Goal: Information Seeking & Learning: Learn about a topic

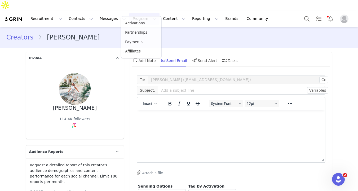
click at [138, 20] on link "Activations" at bounding box center [141, 23] width 40 height 9
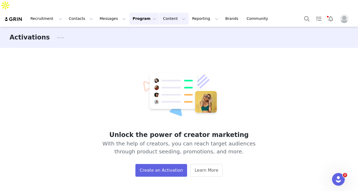
click at [167, 13] on button "Content Content" at bounding box center [174, 19] width 29 height 12
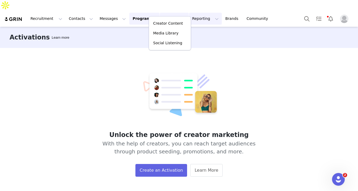
click at [189, 13] on button "Reporting Reporting" at bounding box center [205, 19] width 33 height 12
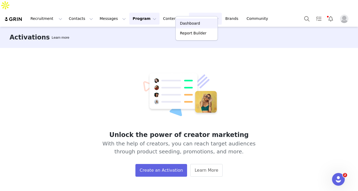
click at [184, 22] on p "Dashboard" at bounding box center [190, 24] width 20 height 6
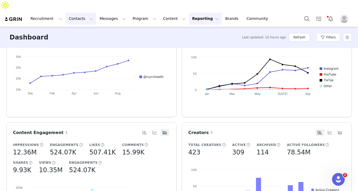
scroll to position [101, 0]
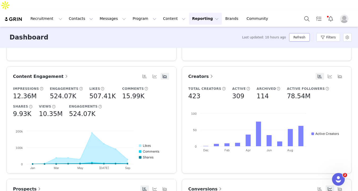
click at [305, 33] on button "Refresh" at bounding box center [299, 37] width 20 height 8
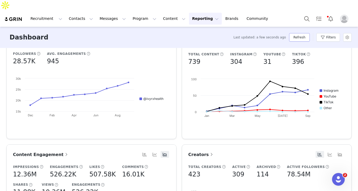
scroll to position [0, 0]
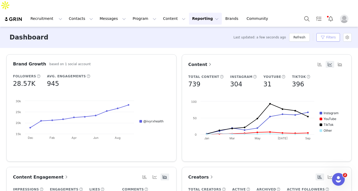
click at [324, 33] on button "Filters" at bounding box center [328, 37] width 24 height 8
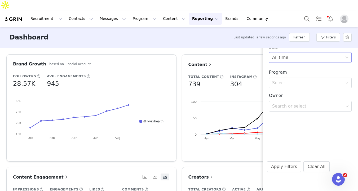
click at [285, 59] on div "All time" at bounding box center [280, 57] width 16 height 10
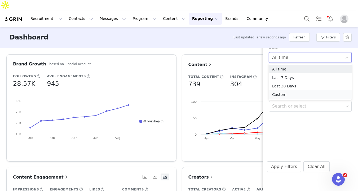
click at [279, 94] on li "Custom" at bounding box center [310, 94] width 83 height 8
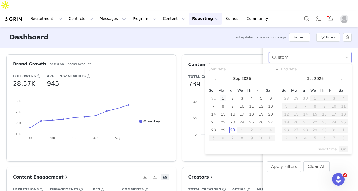
click at [222, 99] on div "1" at bounding box center [223, 98] width 6 height 6
type input "[DATE]"
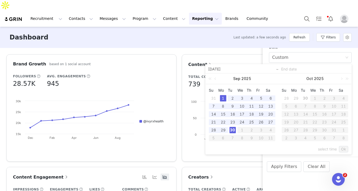
click at [231, 130] on div "30" at bounding box center [232, 130] width 6 height 6
type input "[DATE]"
click at [342, 151] on link "Ok" at bounding box center [343, 149] width 9 height 6
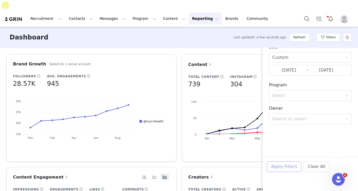
click at [289, 165] on button "Apply Filters" at bounding box center [284, 166] width 34 height 11
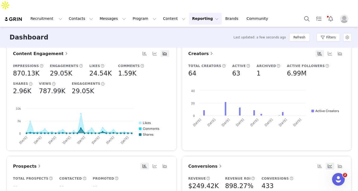
scroll to position [44, 0]
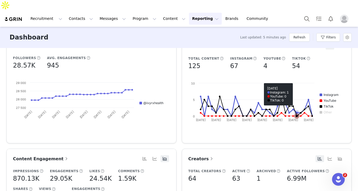
scroll to position [15, 0]
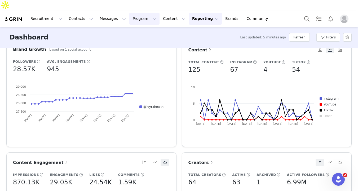
click at [135, 13] on button "Program Program" at bounding box center [144, 19] width 30 height 12
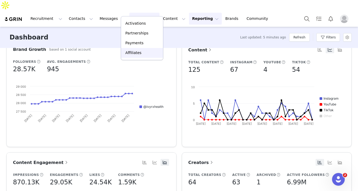
click at [138, 51] on p "Affiliates" at bounding box center [133, 53] width 16 height 6
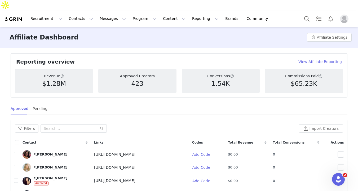
click at [232, 140] on span "Total Revenue" at bounding box center [240, 142] width 25 height 5
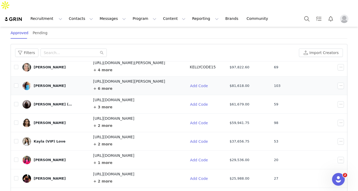
scroll to position [78, 0]
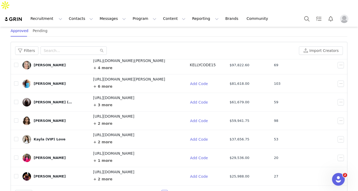
click at [169, 190] on link "2" at bounding box center [171, 193] width 6 height 6
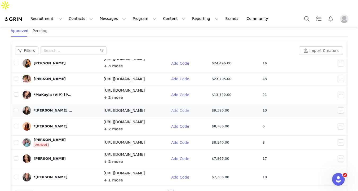
scroll to position [54, 0]
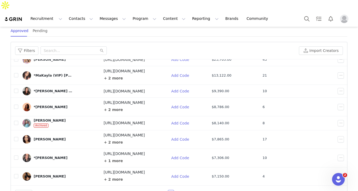
click at [175, 190] on link "3" at bounding box center [177, 193] width 6 height 6
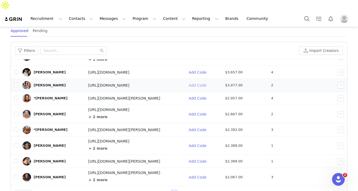
scroll to position [42, 0]
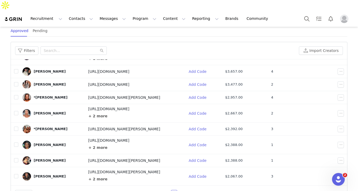
click at [177, 190] on link "4" at bounding box center [180, 193] width 6 height 6
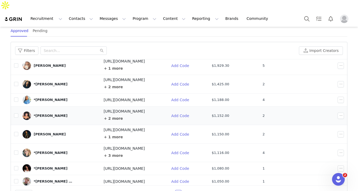
scroll to position [53, 0]
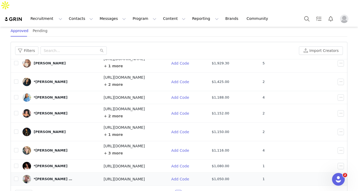
click at [61, 177] on div "*Samantha (VIP) Brown" at bounding box center [54, 179] width 40 height 4
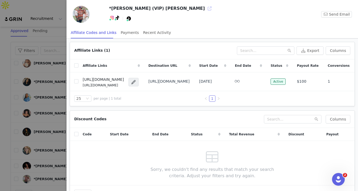
click at [205, 9] on button "button" at bounding box center [209, 8] width 8 height 8
click at [57, 21] on div at bounding box center [179, 95] width 358 height 191
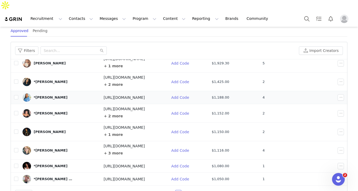
click at [44, 95] on div "*[PERSON_NAME]" at bounding box center [51, 97] width 34 height 4
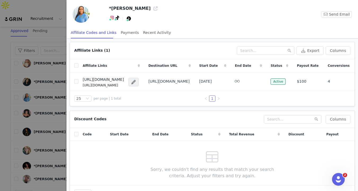
click at [151, 10] on button "button" at bounding box center [155, 8] width 8 height 8
click at [10, 85] on div at bounding box center [179, 95] width 358 height 191
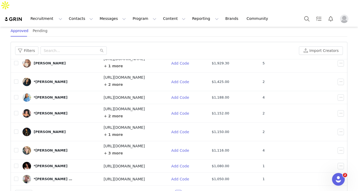
click at [183, 190] on link "5" at bounding box center [185, 193] width 6 height 6
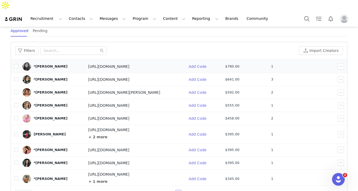
scroll to position [25, 0]
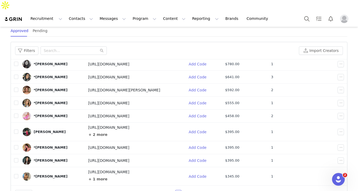
click at [182, 190] on link "6" at bounding box center [185, 193] width 6 height 6
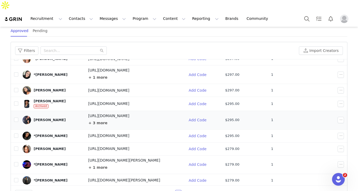
scroll to position [32, 0]
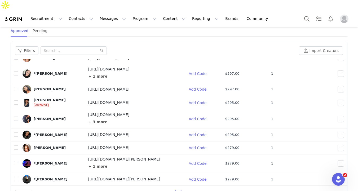
click at [183, 190] on link "7" at bounding box center [185, 193] width 6 height 6
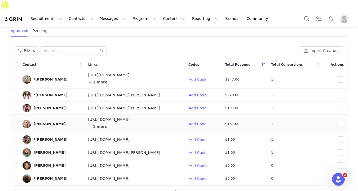
scroll to position [27, 0]
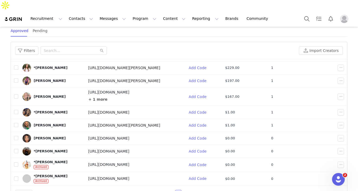
click at [171, 190] on link "6" at bounding box center [172, 193] width 6 height 6
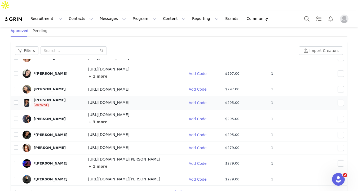
scroll to position [0, 0]
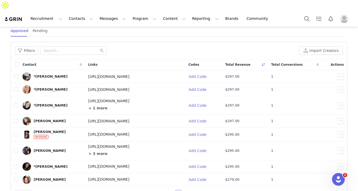
click at [287, 62] on span "Total Conversions" at bounding box center [287, 64] width 32 height 5
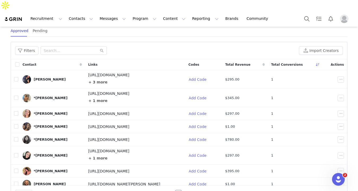
click at [171, 190] on link "5" at bounding box center [172, 193] width 6 height 6
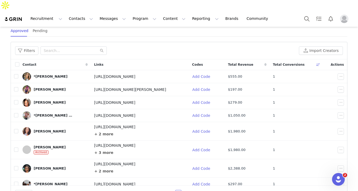
click at [150, 191] on icon "icon: left" at bounding box center [151, 193] width 2 height 3
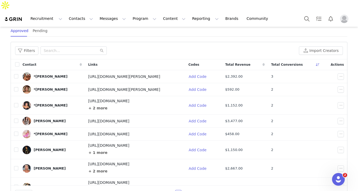
click at [155, 190] on link "1" at bounding box center [157, 193] width 6 height 6
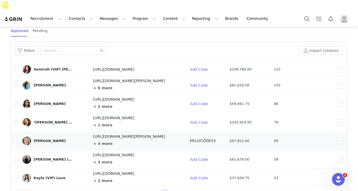
scroll to position [59, 0]
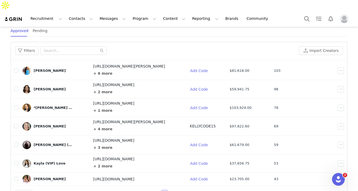
click at [169, 190] on link "2" at bounding box center [171, 193] width 6 height 6
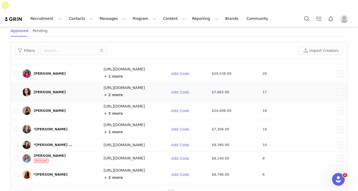
scroll to position [60, 0]
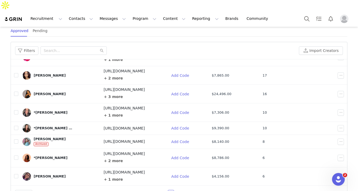
click at [174, 190] on link "3" at bounding box center [177, 193] width 6 height 6
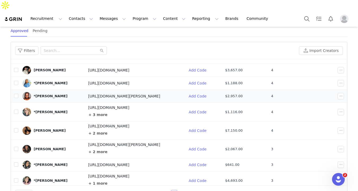
scroll to position [42, 0]
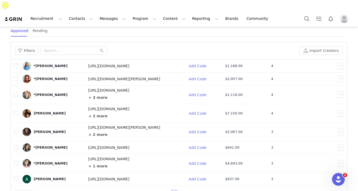
click at [178, 190] on link "4" at bounding box center [180, 193] width 6 height 6
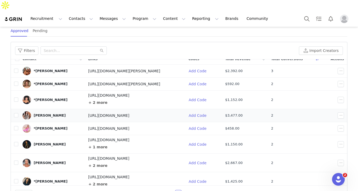
scroll to position [9, 0]
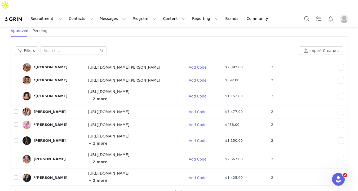
click at [169, 190] on link "3" at bounding box center [172, 193] width 6 height 6
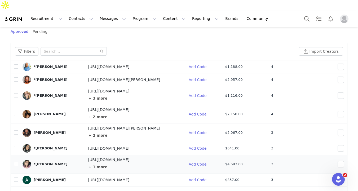
scroll to position [78, 0]
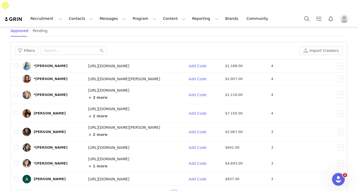
click at [166, 190] on link "2" at bounding box center [168, 193] width 6 height 6
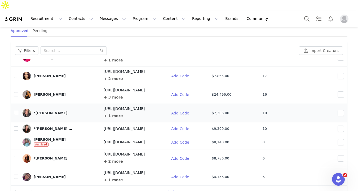
scroll to position [60, 0]
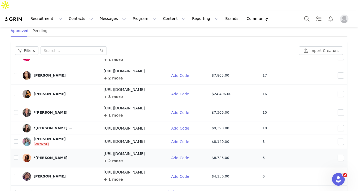
click at [48, 156] on div "*CeCe Olisa" at bounding box center [51, 158] width 34 height 4
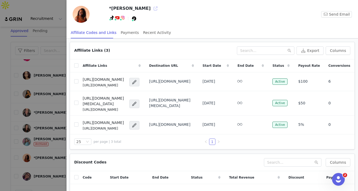
click at [151, 9] on button "button" at bounding box center [155, 8] width 8 height 8
click at [34, 26] on div at bounding box center [179, 95] width 358 height 191
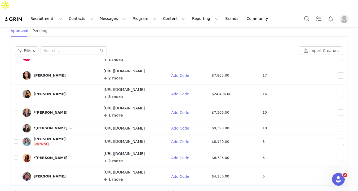
click at [174, 190] on link "3" at bounding box center [177, 193] width 6 height 6
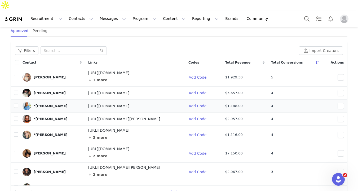
scroll to position [42, 0]
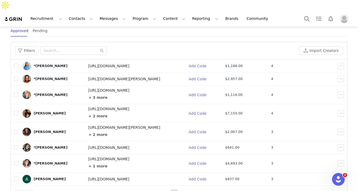
click at [178, 190] on link "4" at bounding box center [180, 193] width 6 height 6
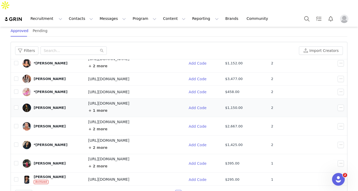
scroll to position [42, 0]
click at [55, 143] on div "*Alexis Morrow" at bounding box center [51, 145] width 34 height 4
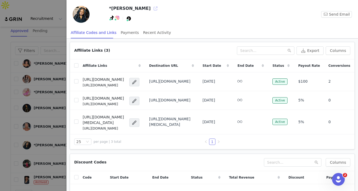
click at [151, 10] on button "button" at bounding box center [155, 8] width 8 height 8
click at [54, 23] on div at bounding box center [179, 95] width 358 height 191
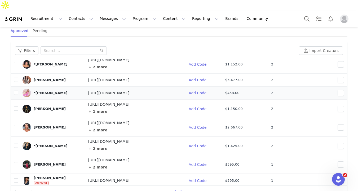
scroll to position [43, 0]
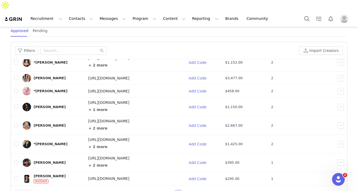
click at [169, 190] on link "3" at bounding box center [172, 193] width 6 height 6
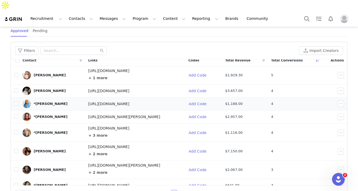
scroll to position [0, 0]
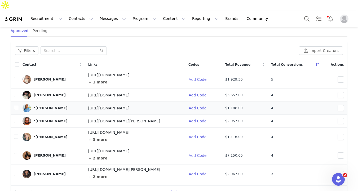
click at [55, 106] on div "*[PERSON_NAME]" at bounding box center [51, 108] width 34 height 4
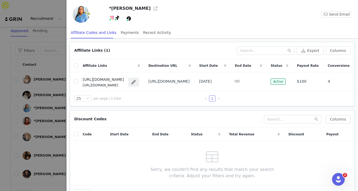
scroll to position [1, 0]
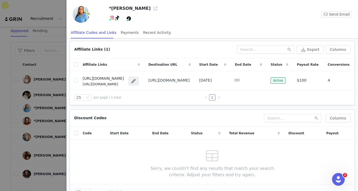
click at [151, 8] on button "button" at bounding box center [155, 8] width 8 height 8
click at [54, 17] on div at bounding box center [179, 95] width 358 height 191
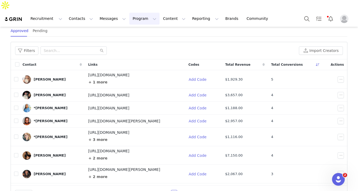
click at [139, 13] on button "Program Program" at bounding box center [144, 19] width 30 height 12
click at [134, 52] on p "Affiliates" at bounding box center [133, 53] width 16 height 6
click at [180, 190] on link "4" at bounding box center [180, 193] width 6 height 6
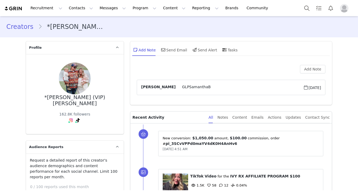
type input "+1 ([GEOGRAPHIC_DATA])"
click at [244, 119] on div "Content" at bounding box center [239, 117] width 15 height 12
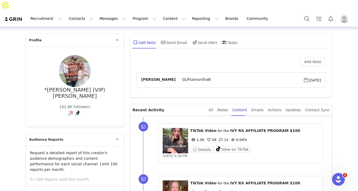
scroll to position [43, 0]
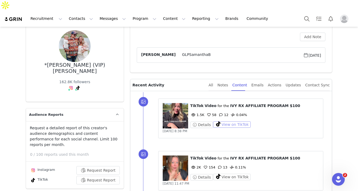
click at [229, 121] on button "View on TikTok" at bounding box center [232, 124] width 38 height 6
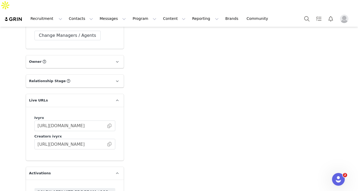
scroll to position [879, 0]
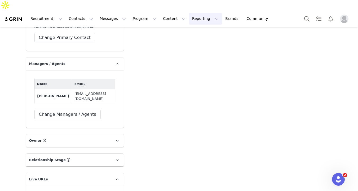
click at [191, 13] on button "Reporting Reporting" at bounding box center [205, 19] width 33 height 12
click at [190, 21] on p "Dashboard" at bounding box center [190, 24] width 20 height 6
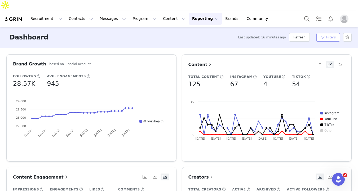
click at [321, 33] on button "Filters" at bounding box center [328, 37] width 24 height 8
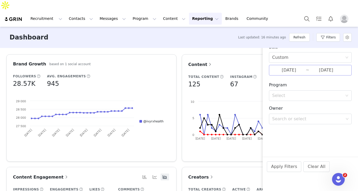
click at [294, 69] on input "[DATE]" at bounding box center [289, 70] width 34 height 7
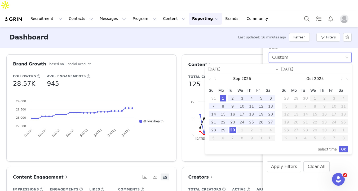
click at [299, 59] on div "Custom" at bounding box center [308, 57] width 73 height 10
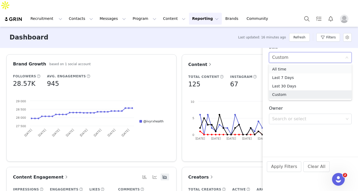
click at [289, 69] on li "All time" at bounding box center [310, 69] width 83 height 8
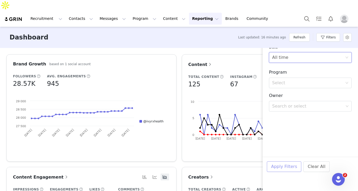
click at [280, 164] on button "Apply Filters" at bounding box center [284, 166] width 34 height 11
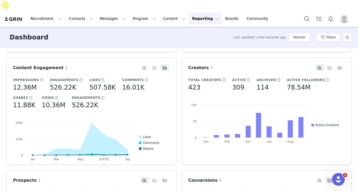
scroll to position [0, 0]
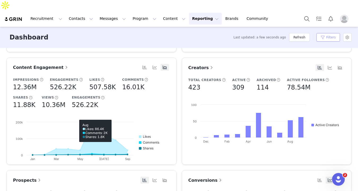
click at [335, 33] on button "Filters" at bounding box center [328, 37] width 24 height 8
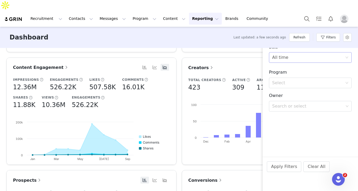
click at [292, 57] on div "All time" at bounding box center [308, 57] width 73 height 10
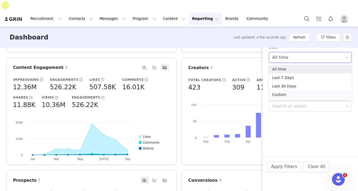
click at [283, 95] on li "Custom" at bounding box center [310, 94] width 83 height 8
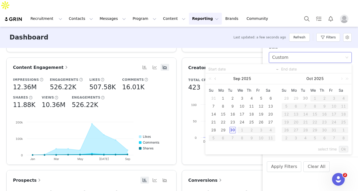
click at [217, 79] on link at bounding box center [215, 78] width 5 height 11
click at [213, 98] on div "1" at bounding box center [213, 98] width 6 height 6
type input "06/01/2025"
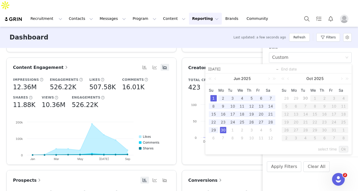
click at [225, 131] on div "30" at bounding box center [223, 130] width 6 height 6
type input "06/30/2025"
type input "06/01/2025"
type input "06/30/2025"
click at [348, 149] on div "select time Ok" at bounding box center [278, 149] width 146 height 10
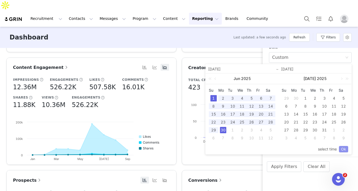
click at [347, 149] on link "Ok" at bounding box center [343, 149] width 9 height 6
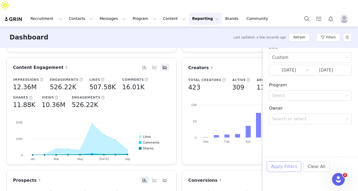
click at [287, 169] on button "Apply Filters" at bounding box center [284, 166] width 34 height 11
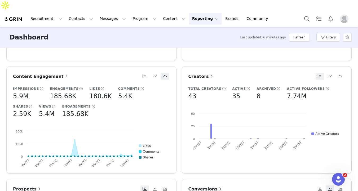
scroll to position [0, 0]
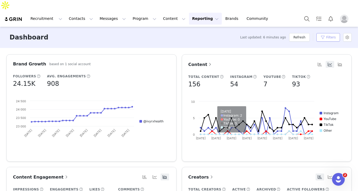
click at [328, 33] on button "Filters" at bounding box center [328, 37] width 24 height 8
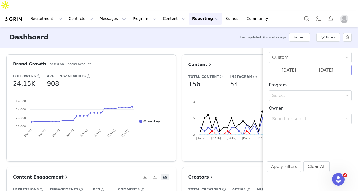
click at [297, 69] on input "06/01/2025" at bounding box center [289, 70] width 34 height 7
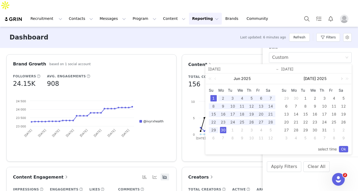
click at [340, 80] on link at bounding box center [341, 78] width 5 height 11
drag, startPoint x: 296, startPoint y: 98, endPoint x: 298, endPoint y: 116, distance: 17.6
click at [296, 99] on div "1" at bounding box center [295, 98] width 6 height 6
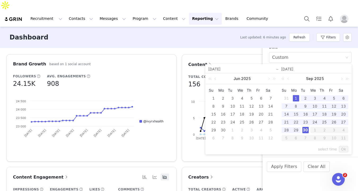
click at [304, 131] on div "30" at bounding box center [305, 130] width 6 height 6
type input "09/01/2025"
type input "09/30/2025"
type input "09/01/2025"
type input "09/30/2025"
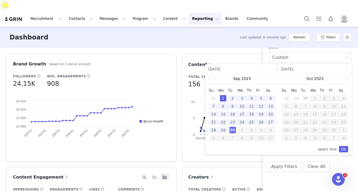
click at [345, 149] on link "Ok" at bounding box center [343, 149] width 9 height 6
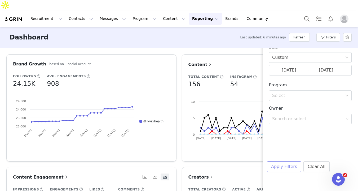
click at [277, 171] on button "Apply Filters" at bounding box center [284, 166] width 34 height 11
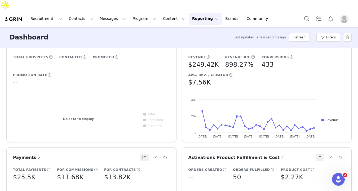
scroll to position [245, 0]
click at [322, 33] on button "Filters" at bounding box center [328, 37] width 24 height 8
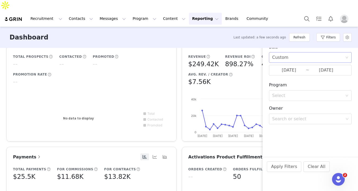
click at [303, 55] on div "Custom" at bounding box center [308, 57] width 73 height 10
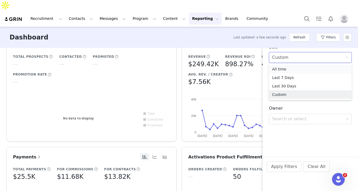
click at [292, 69] on li "All time" at bounding box center [310, 69] width 83 height 8
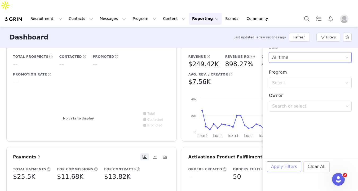
click at [280, 165] on button "Apply Filters" at bounding box center [284, 166] width 34 height 11
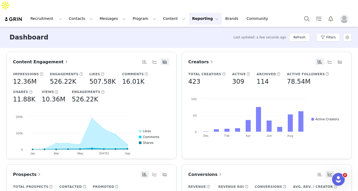
scroll to position [111, 0]
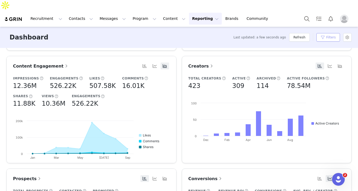
click at [328, 33] on button "Filters" at bounding box center [328, 37] width 24 height 8
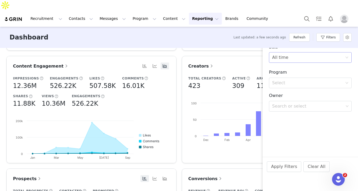
click at [287, 60] on div "All time" at bounding box center [308, 57] width 73 height 10
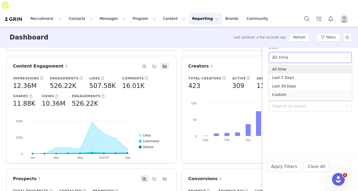
click at [282, 93] on li "Custom" at bounding box center [310, 94] width 83 height 8
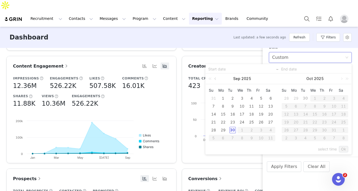
click at [216, 79] on link at bounding box center [215, 78] width 5 height 11
click at [217, 79] on link at bounding box center [215, 78] width 5 height 11
click at [214, 98] on div "1" at bounding box center [213, 98] width 6 height 6
type input "06/01/2025"
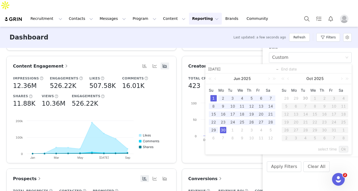
click at [223, 131] on div "30" at bounding box center [223, 130] width 6 height 6
type input "06/30/2025"
type input "06/01/2025"
type input "06/30/2025"
click at [341, 151] on link "Ok" at bounding box center [343, 149] width 9 height 6
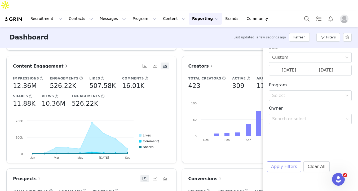
click at [281, 167] on button "Apply Filters" at bounding box center [284, 166] width 34 height 11
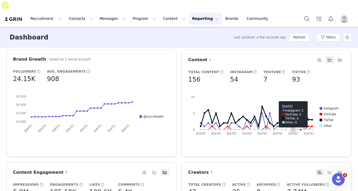
scroll to position [0, 0]
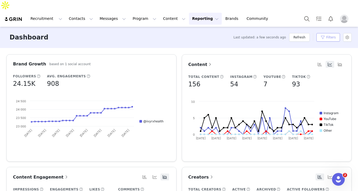
click at [334, 33] on button "Filters" at bounding box center [328, 37] width 24 height 8
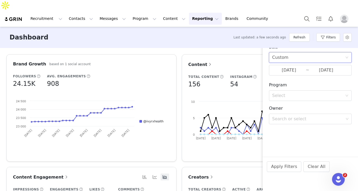
click at [293, 57] on div "Custom" at bounding box center [308, 57] width 73 height 10
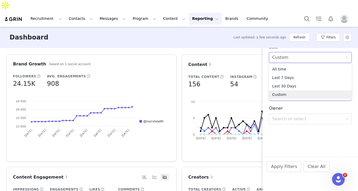
click at [279, 96] on li "Custom" at bounding box center [310, 94] width 83 height 8
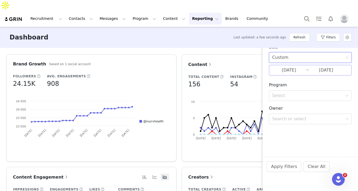
click at [290, 73] on input "06/01/2025" at bounding box center [289, 70] width 34 height 7
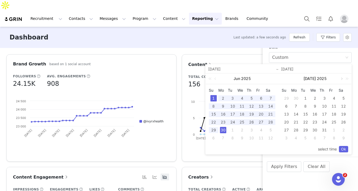
click at [341, 81] on link at bounding box center [341, 78] width 5 height 11
click at [340, 81] on link at bounding box center [341, 78] width 5 height 11
click at [294, 99] on div "1" at bounding box center [295, 98] width 6 height 6
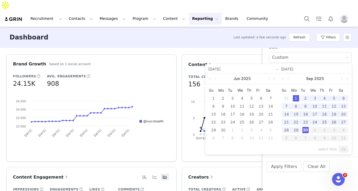
click at [305, 129] on div "30" at bounding box center [305, 130] width 6 height 6
type input "09/01/2025"
type input "09/30/2025"
type input "09/01/2025"
type input "09/30/2025"
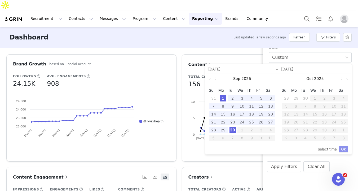
click at [341, 150] on link "Ok" at bounding box center [343, 149] width 9 height 6
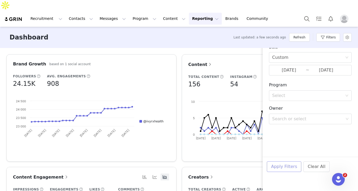
click at [294, 170] on button "Apply Filters" at bounding box center [284, 166] width 34 height 11
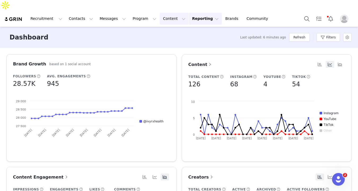
click at [165, 13] on button "Content Content" at bounding box center [174, 19] width 29 height 12
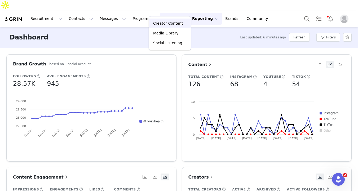
click at [165, 21] on p "Creator Content" at bounding box center [168, 24] width 30 height 6
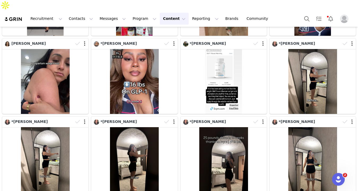
scroll to position [483, 0]
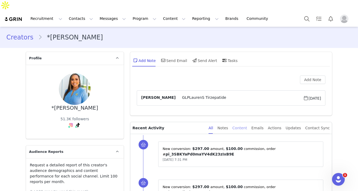
click at [242, 122] on div "Content" at bounding box center [239, 128] width 15 height 12
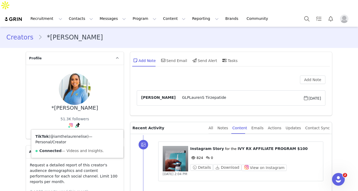
click at [72, 134] on link "@iamthelaurenelise" at bounding box center [68, 136] width 37 height 4
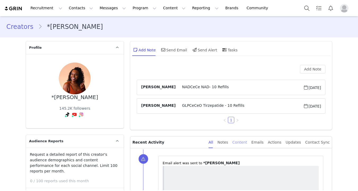
click at [244, 142] on div "Content" at bounding box center [239, 142] width 15 height 12
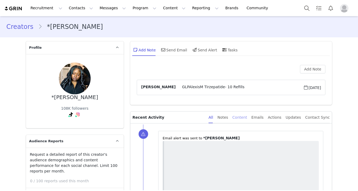
click at [247, 117] on div "Content" at bounding box center [239, 117] width 15 height 12
